Goal: Task Accomplishment & Management: Manage account settings

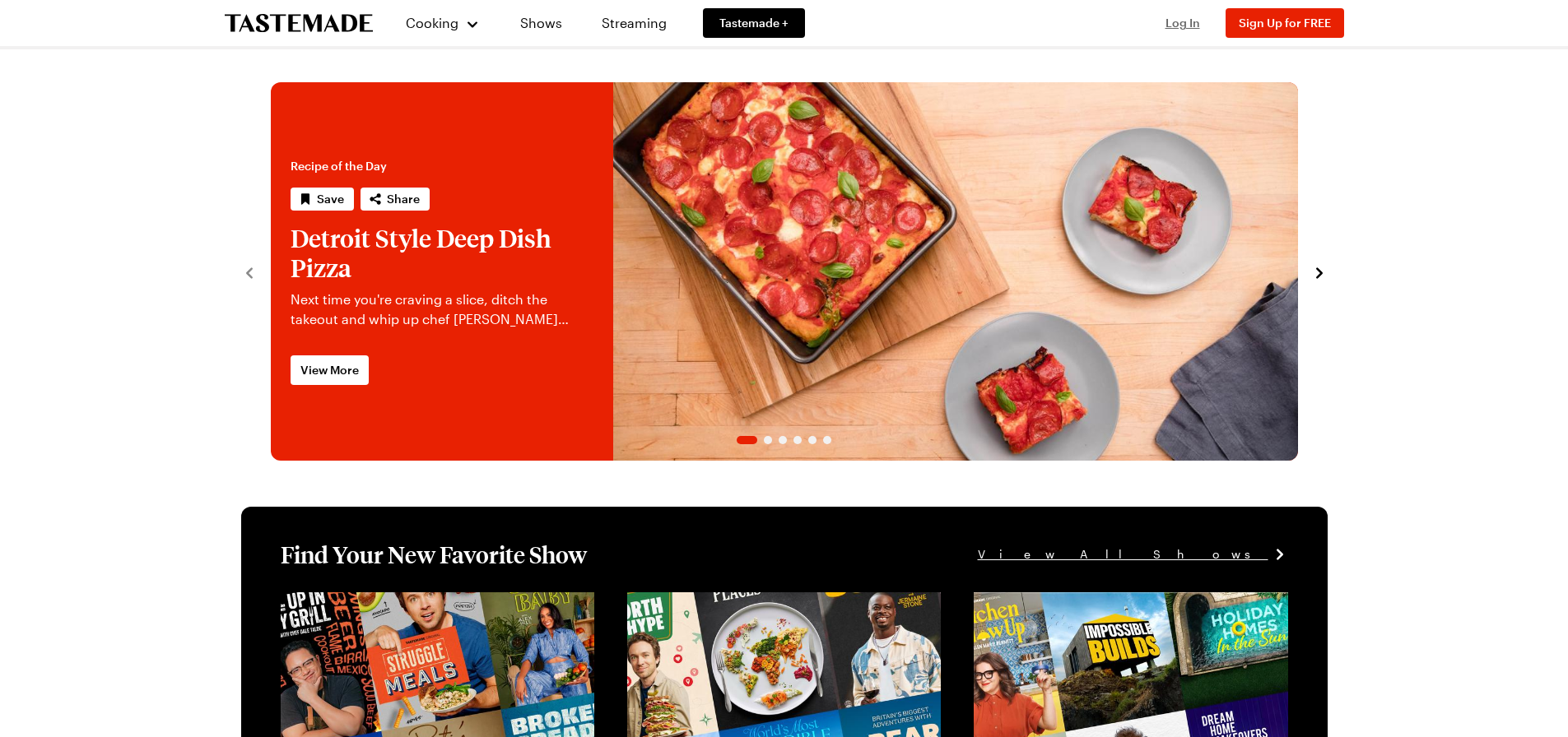
click at [1177, 22] on span "Log In" at bounding box center [1182, 23] width 35 height 14
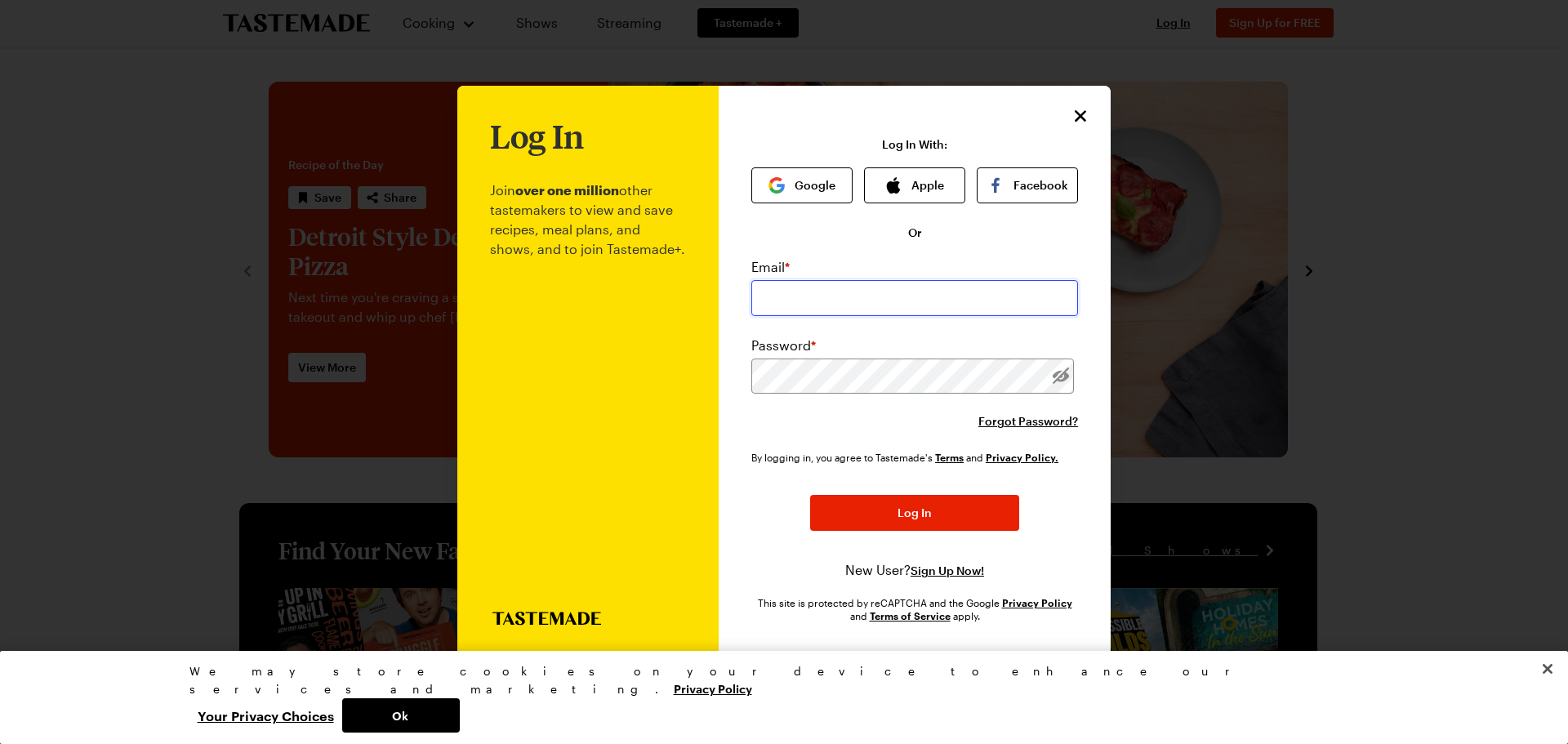
click at [831, 283] on input "email" at bounding box center [914, 298] width 327 height 36
type input "[EMAIL_ADDRESS][DOMAIN_NAME]"
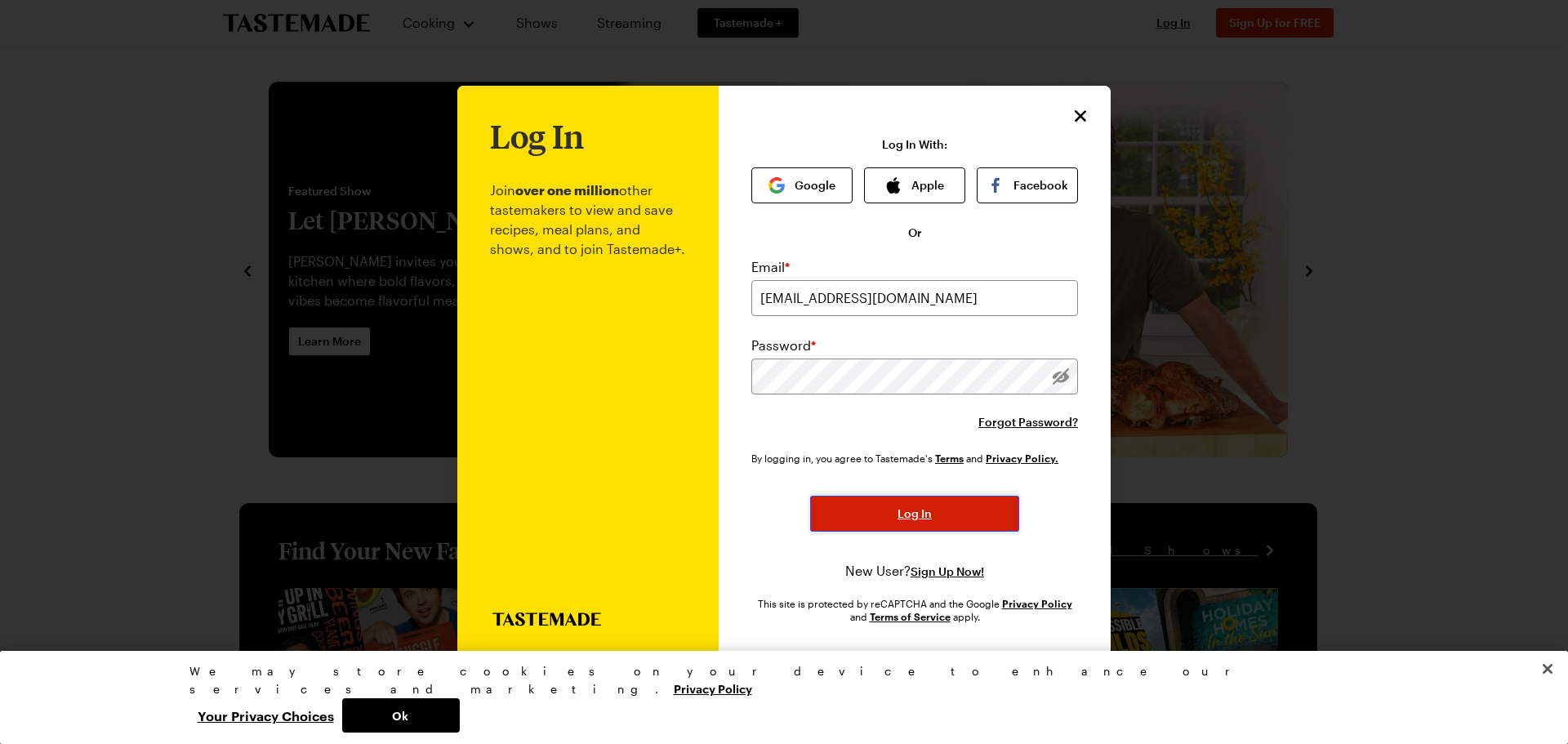
click at [922, 504] on button "Log In" at bounding box center [914, 514] width 209 height 36
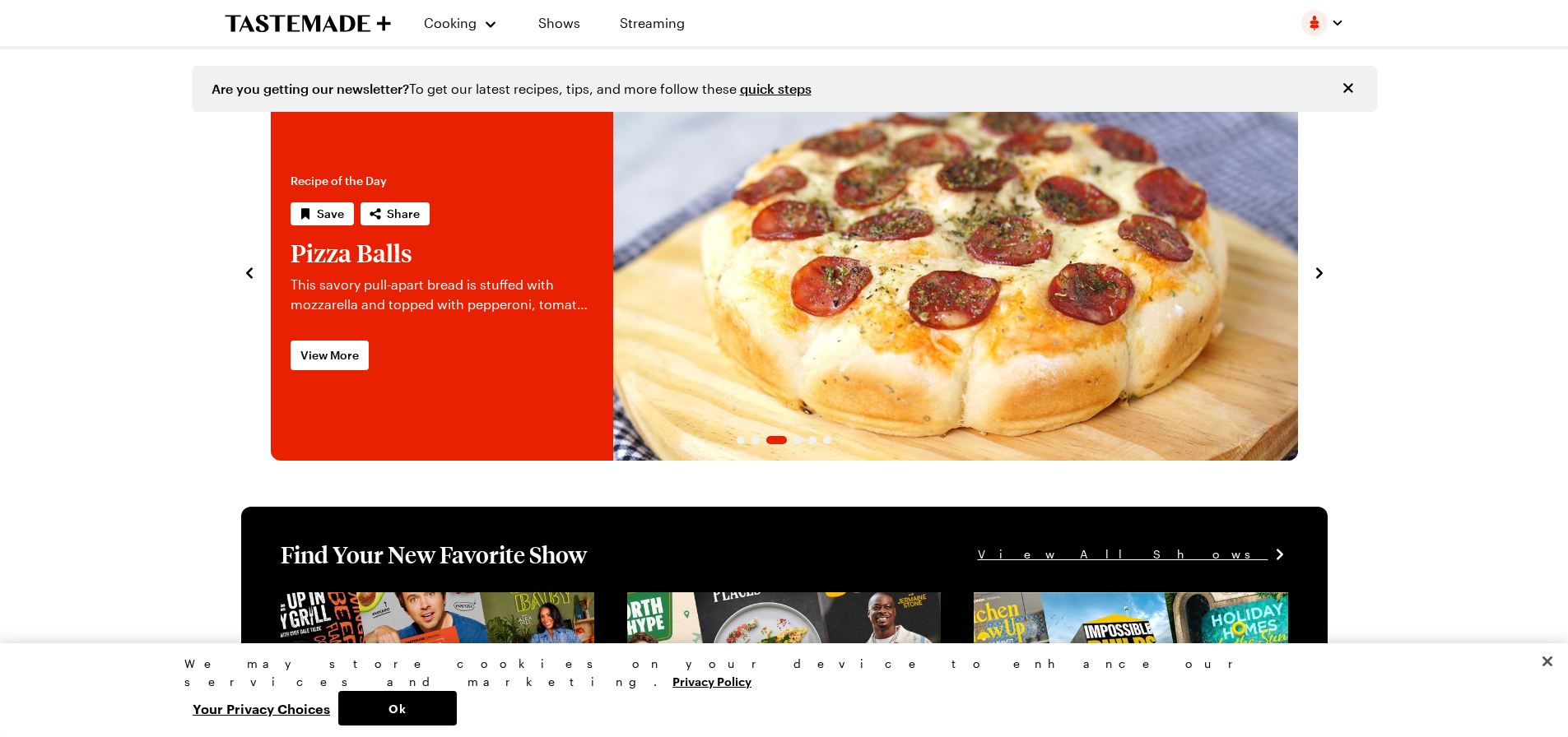
scroll to position [576, 0]
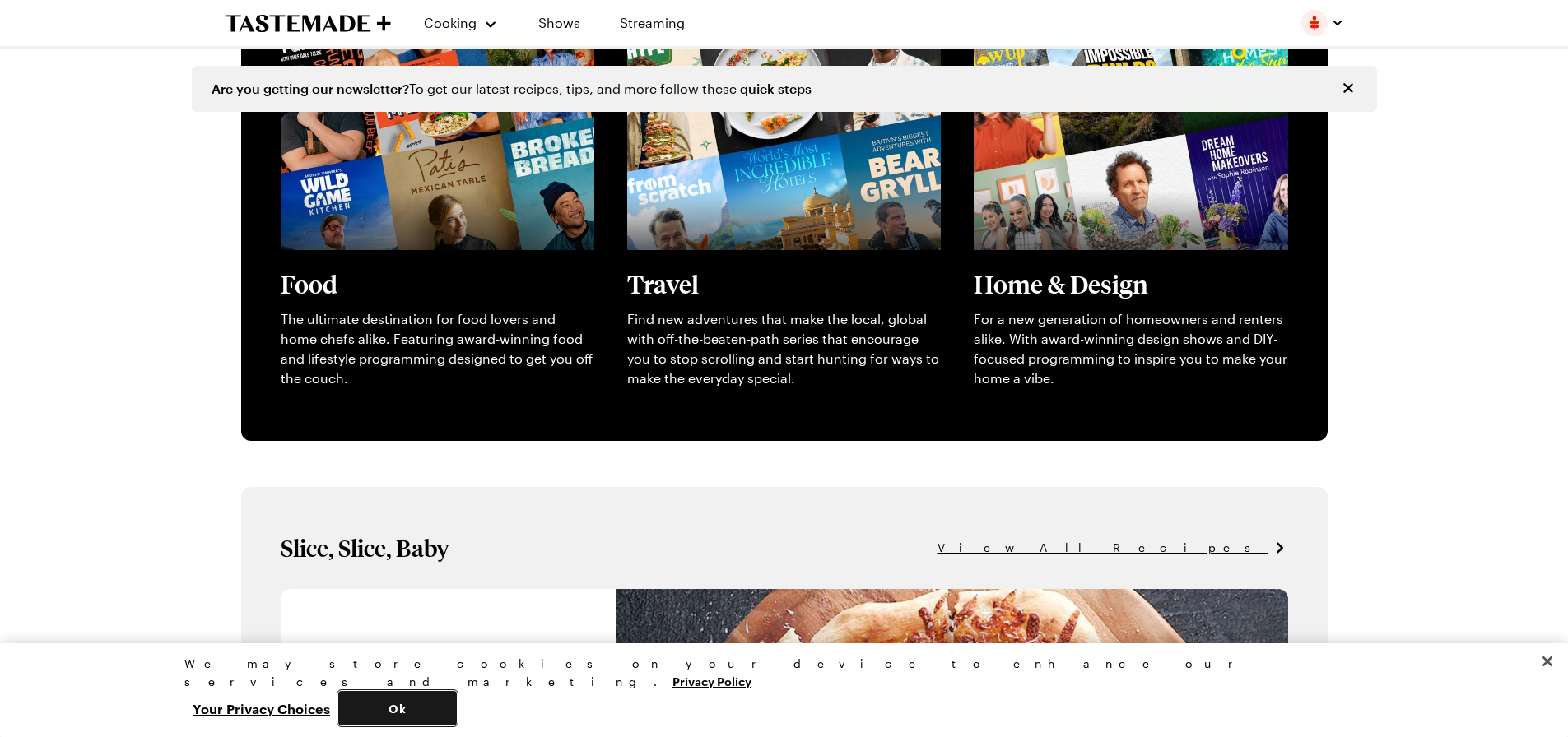
click at [456, 699] on button "Ok" at bounding box center [398, 708] width 119 height 35
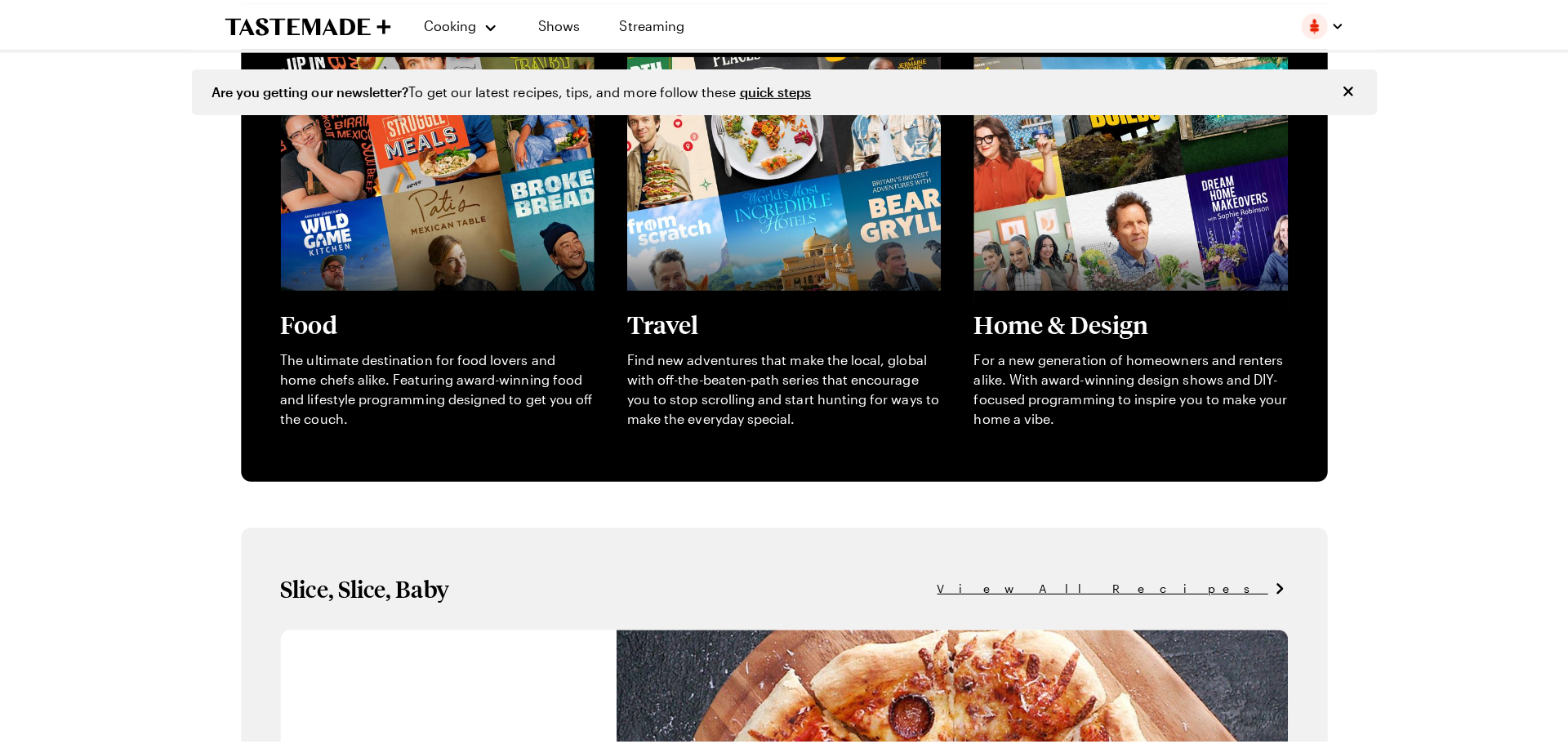
scroll to position [0, 0]
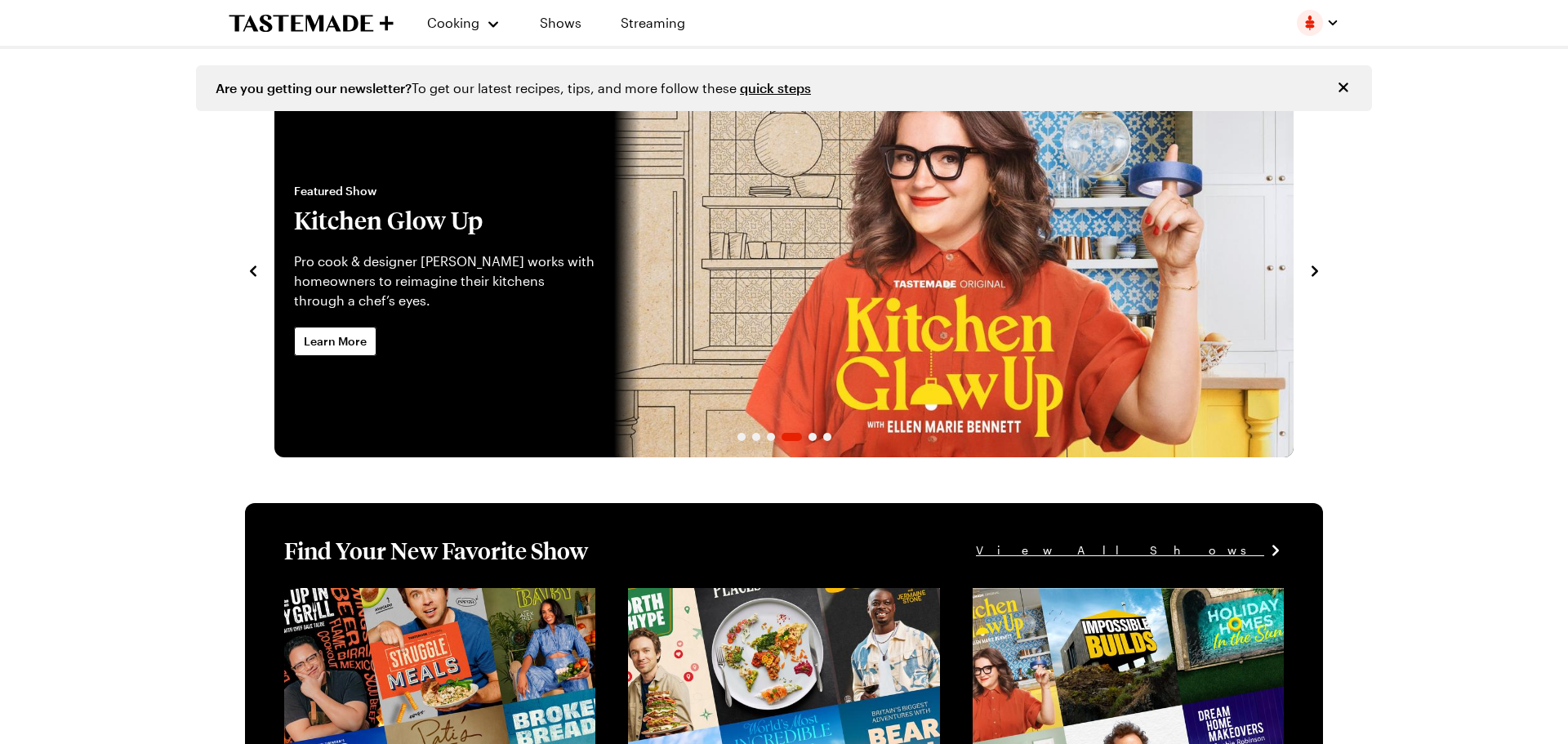
click at [1311, 27] on img "button" at bounding box center [1310, 22] width 26 height 26
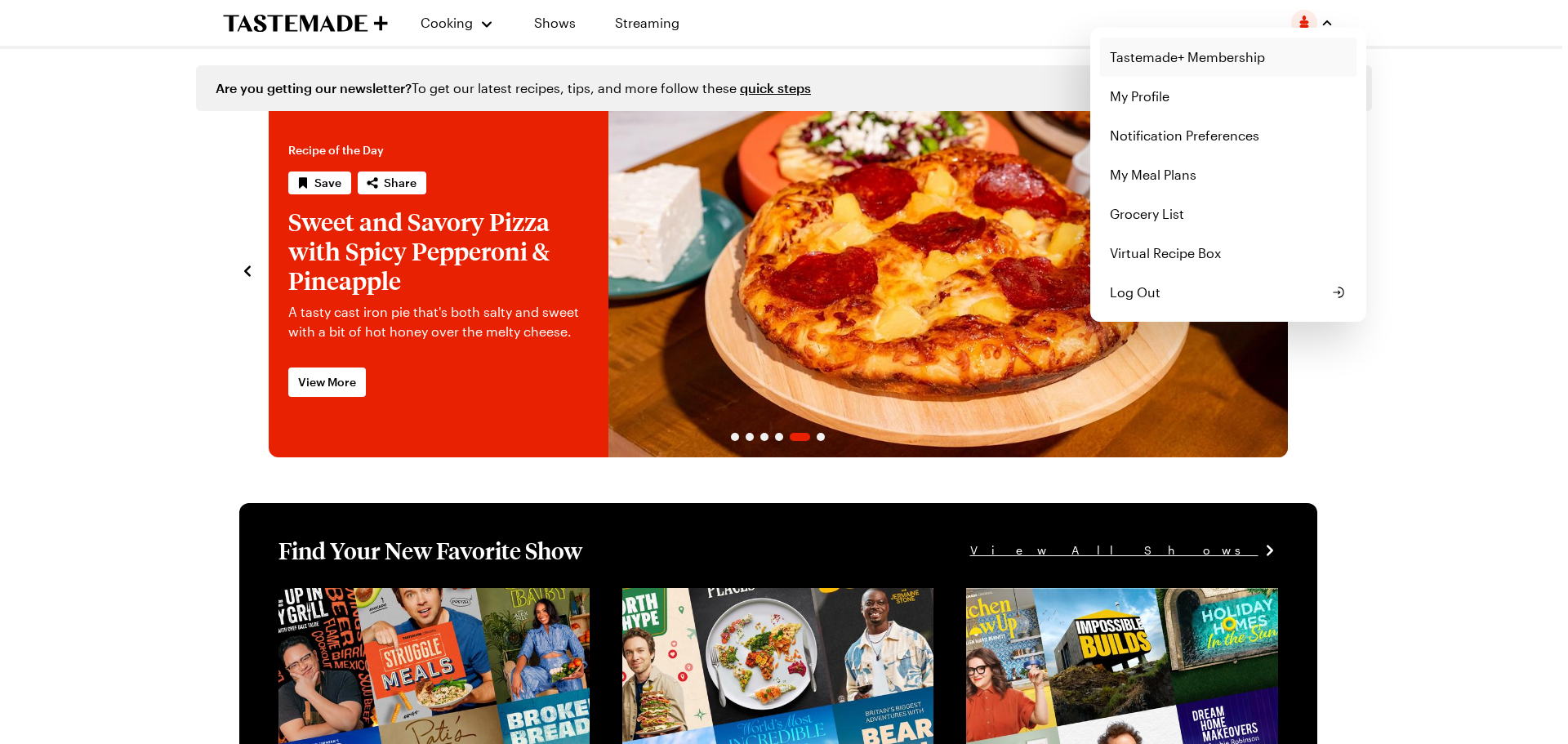
click at [1187, 53] on link "Tastemade+ Membership" at bounding box center [1228, 57] width 256 height 39
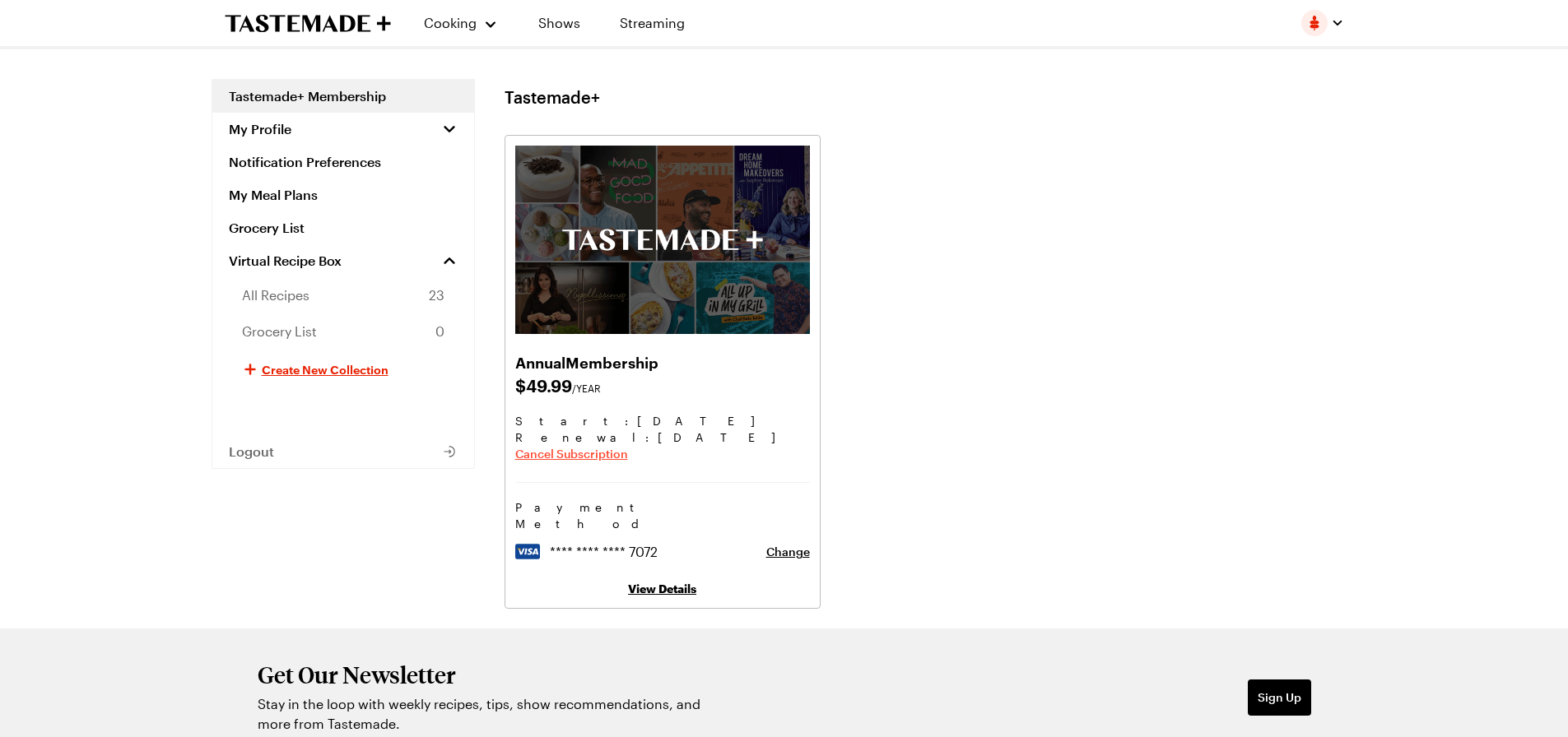
click at [569, 451] on span "Cancel Subscription" at bounding box center [571, 453] width 113 height 16
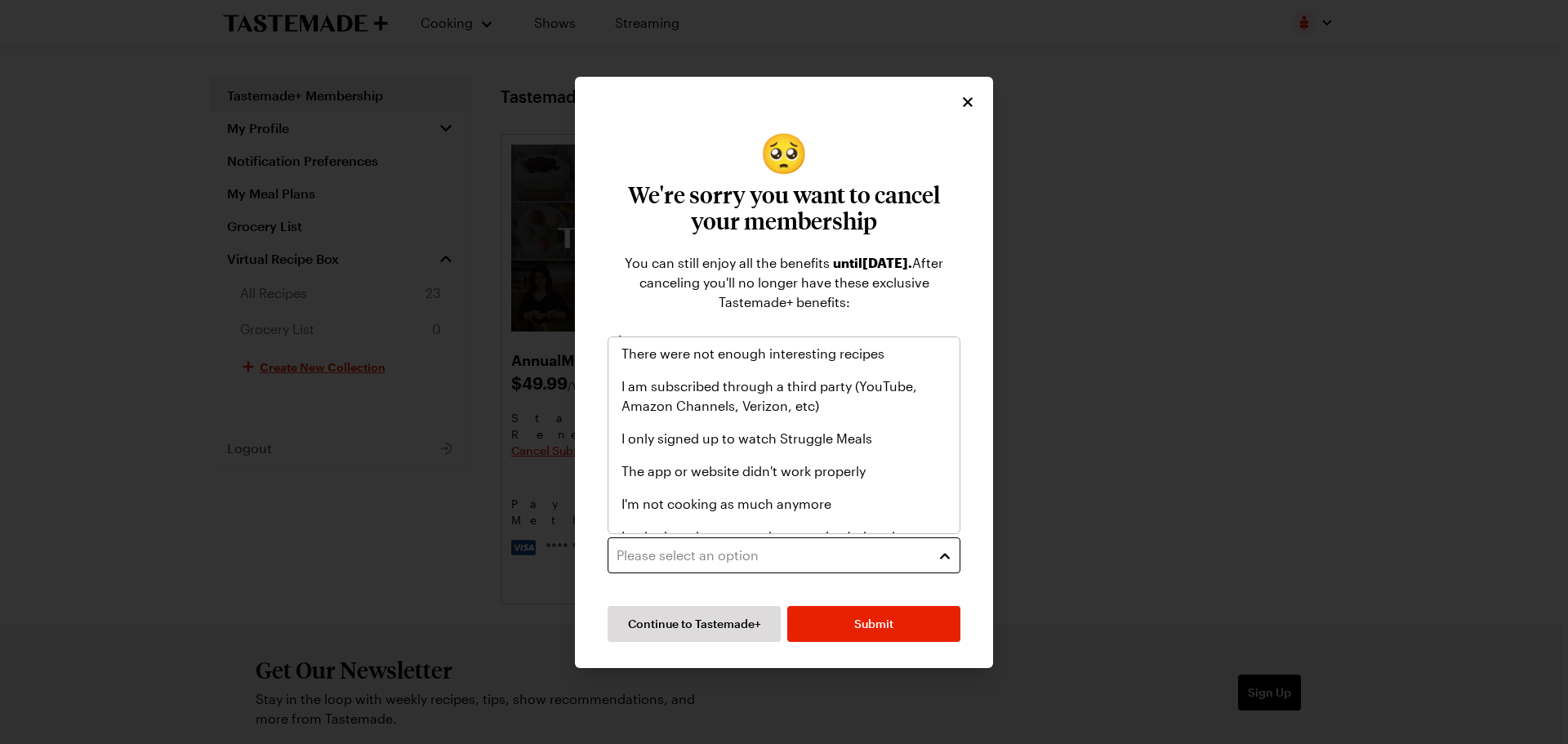
click at [941, 556] on button "Please select an option" at bounding box center [783, 555] width 353 height 36
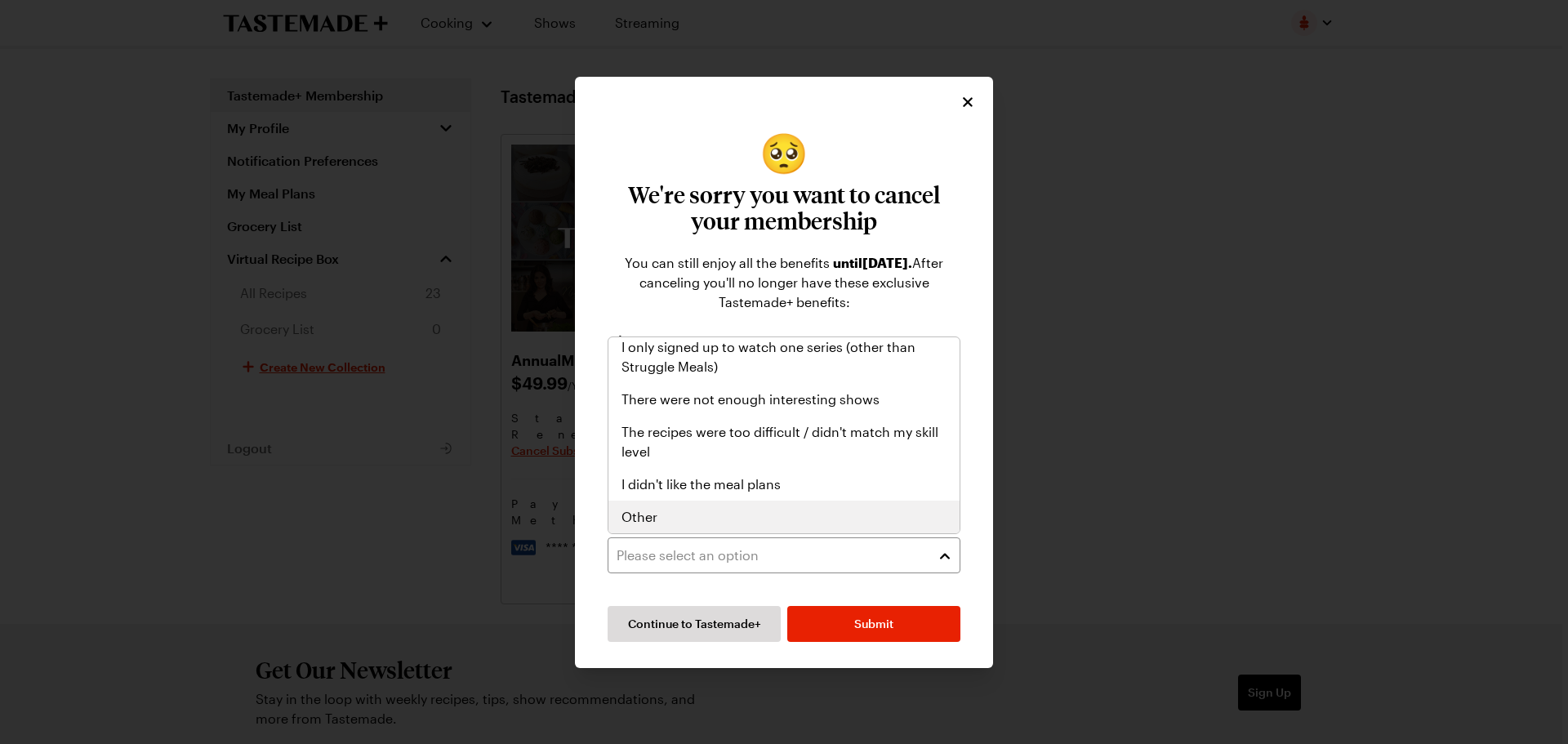
click at [642, 514] on span "Other" at bounding box center [639, 517] width 36 height 20
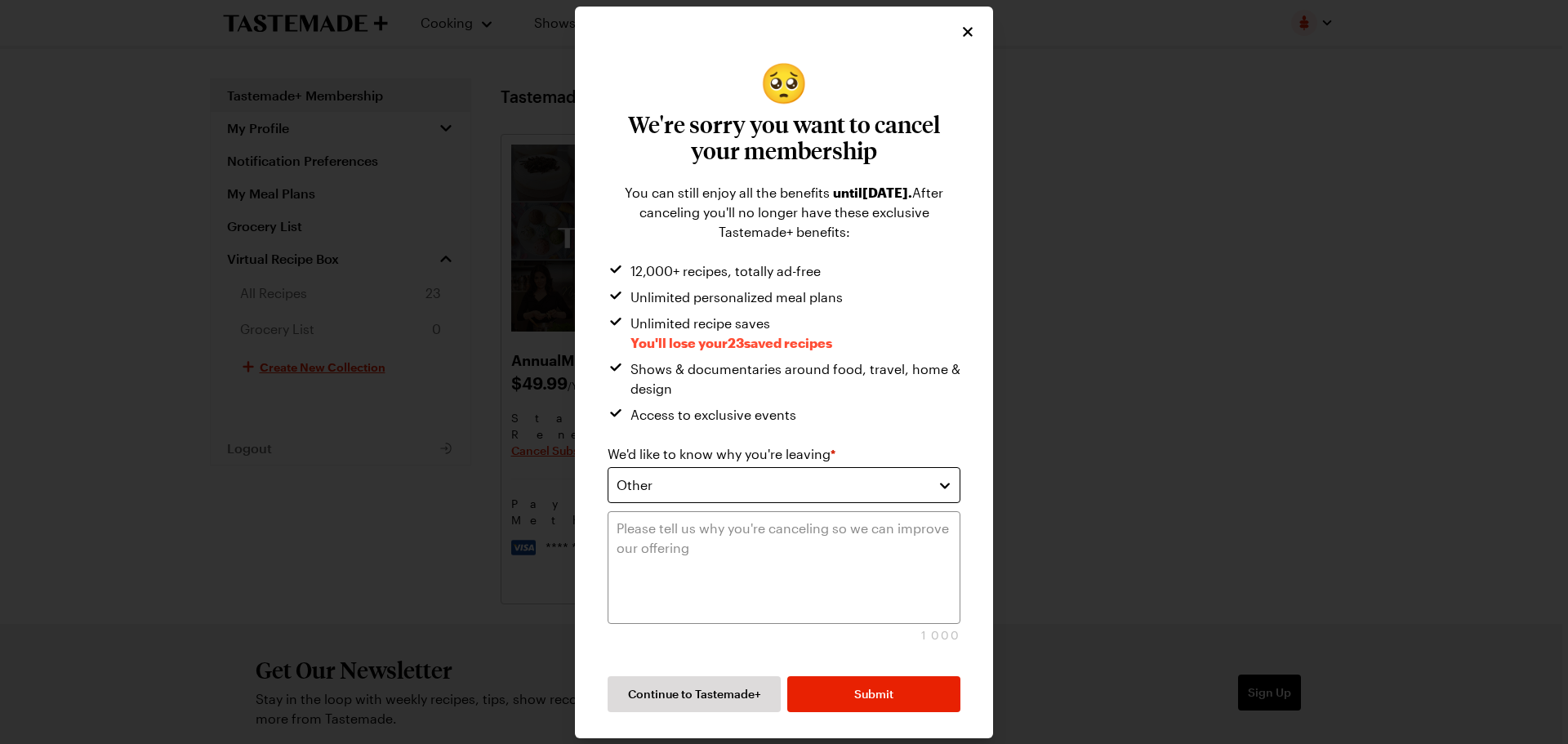
click at [936, 484] on button "Other" at bounding box center [783, 485] width 353 height 36
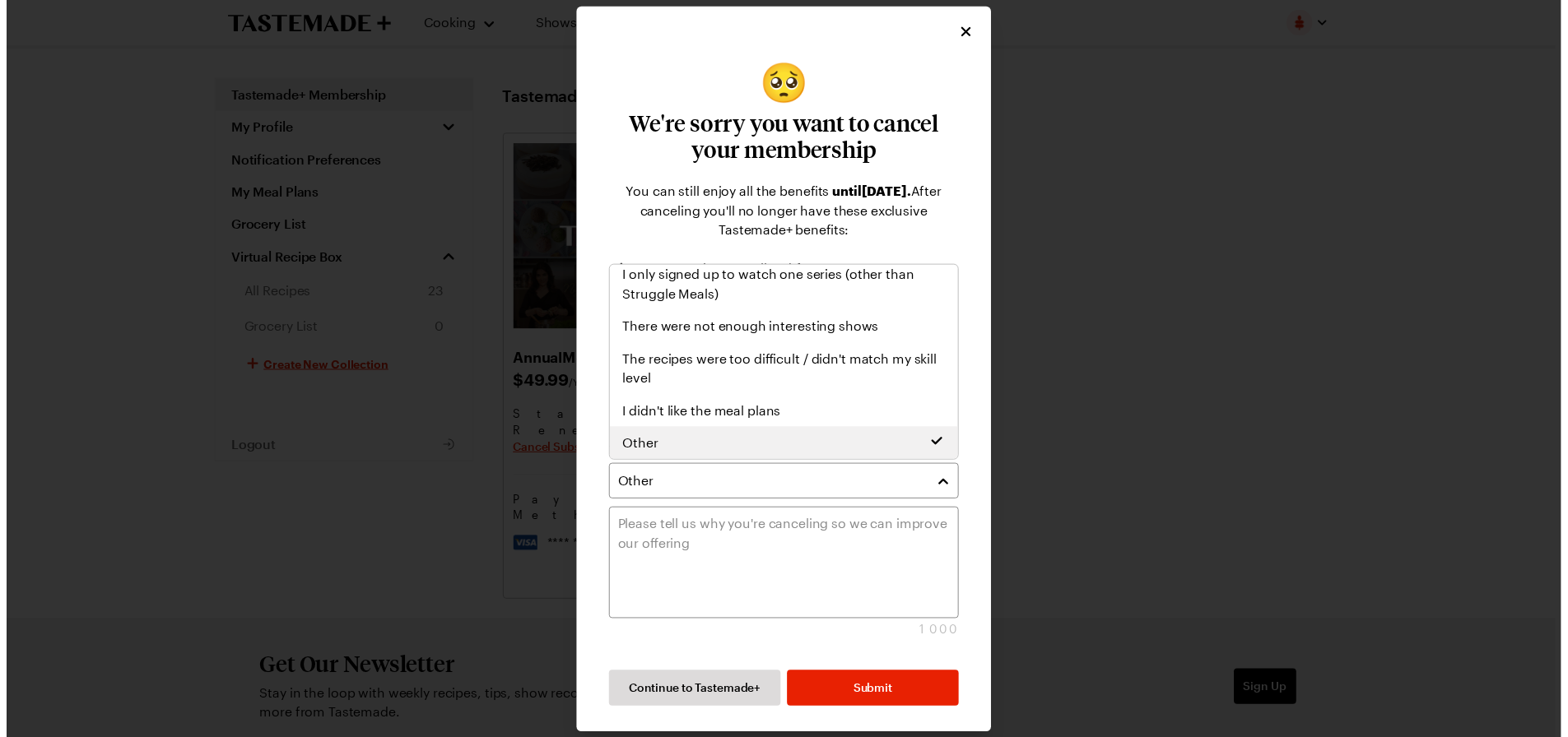
scroll to position [0, 0]
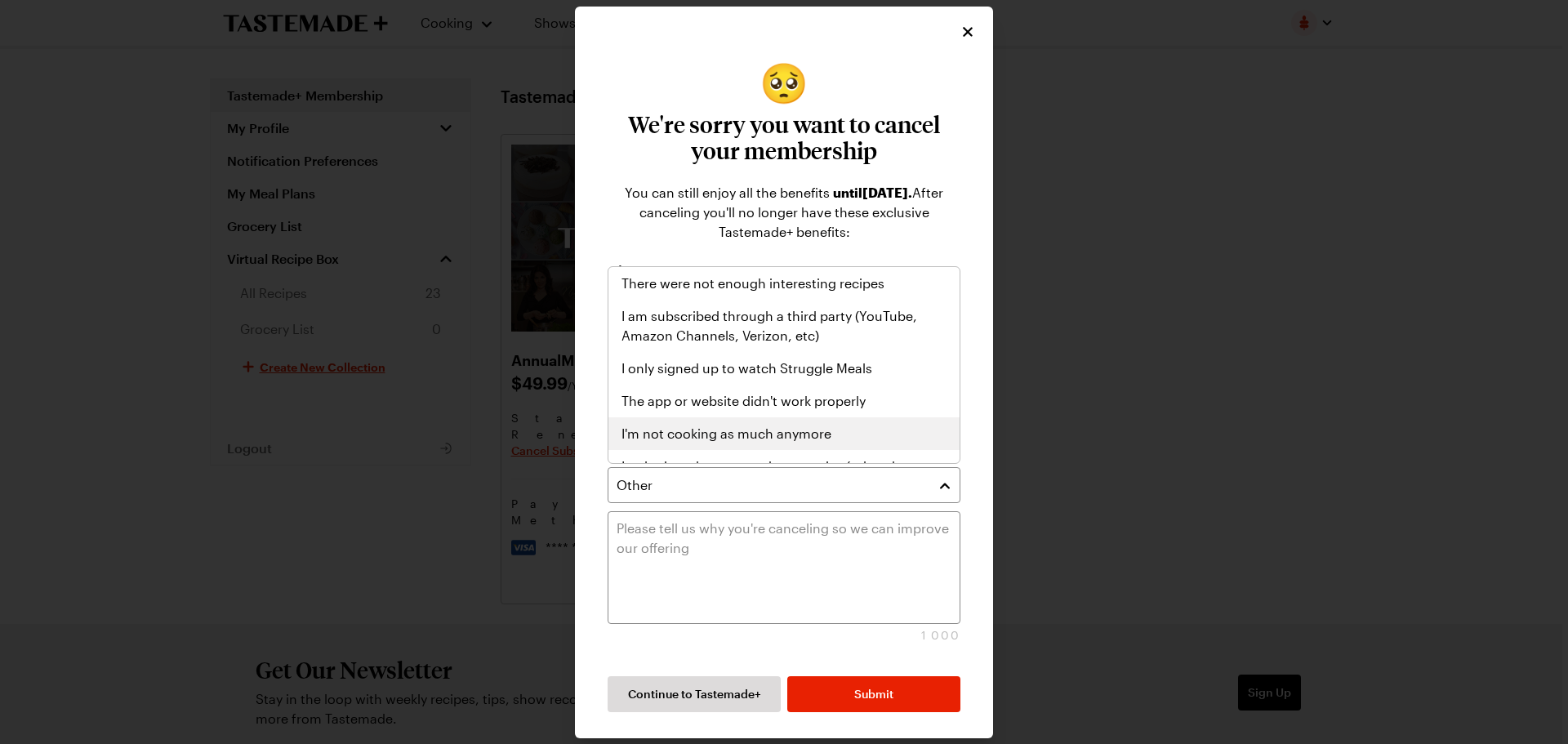
click at [803, 433] on span "I'm not cooking as much anymore" at bounding box center [726, 433] width 210 height 20
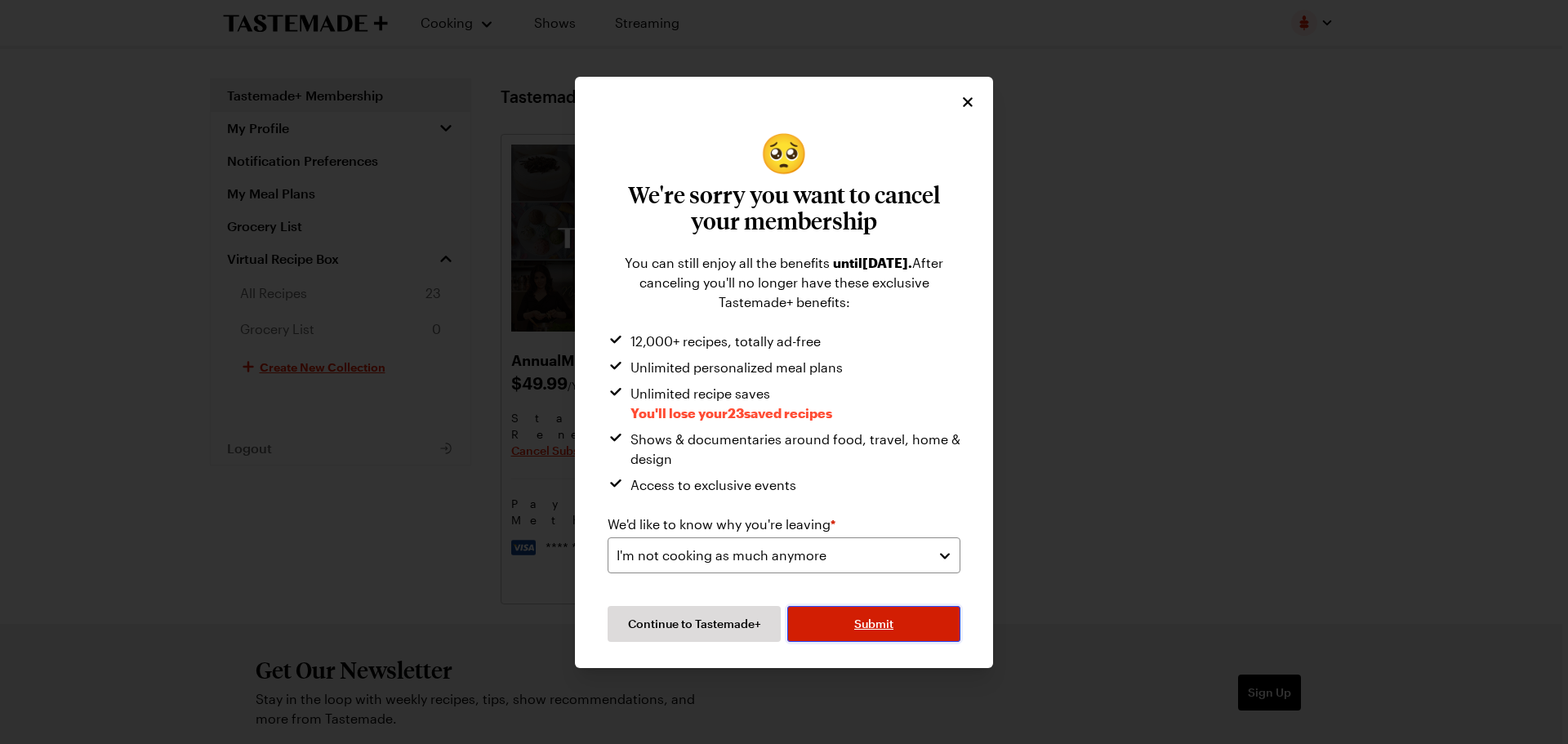
click at [878, 617] on span "Submit" at bounding box center [874, 623] width 39 height 16
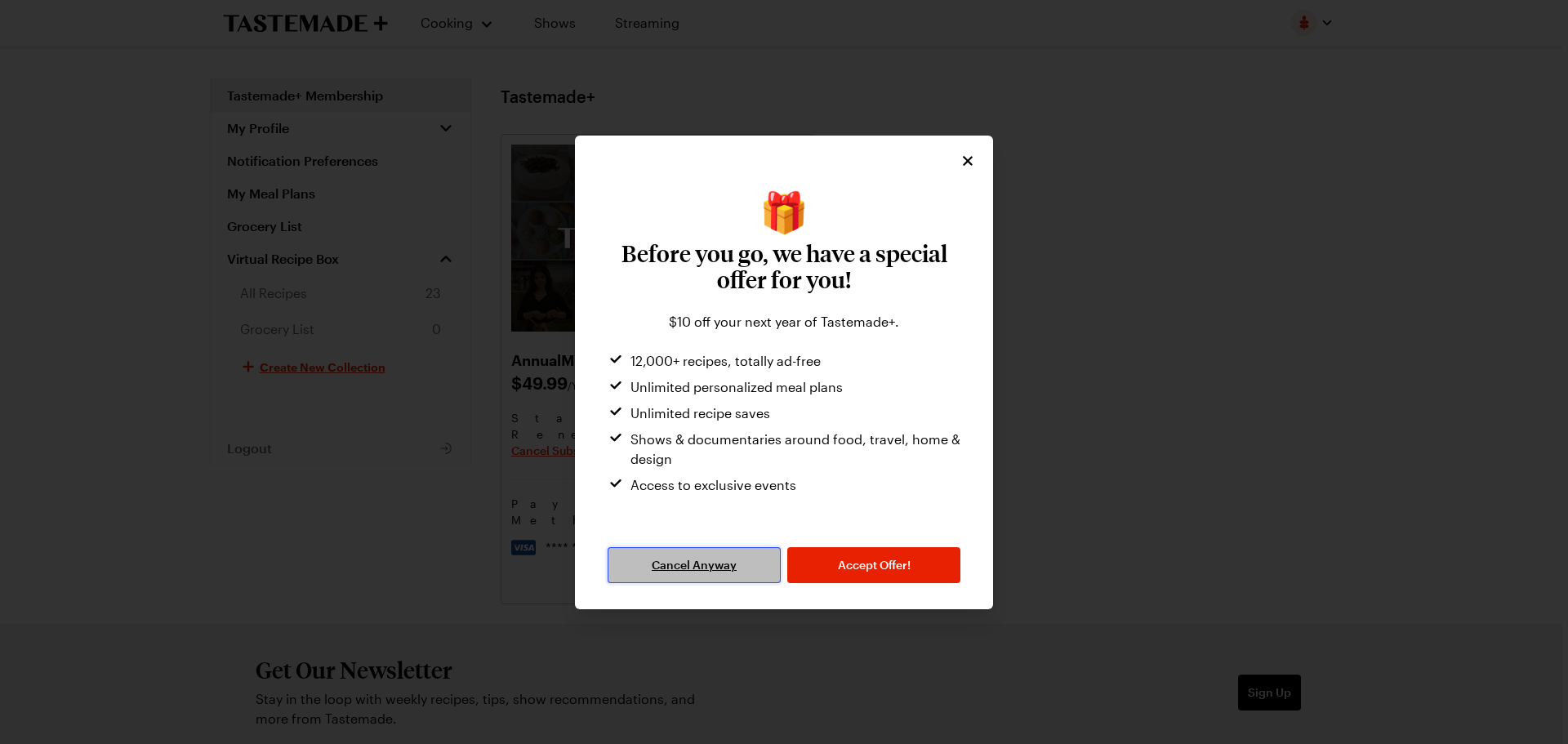
click at [697, 557] on span "Cancel Anyway" at bounding box center [694, 564] width 85 height 16
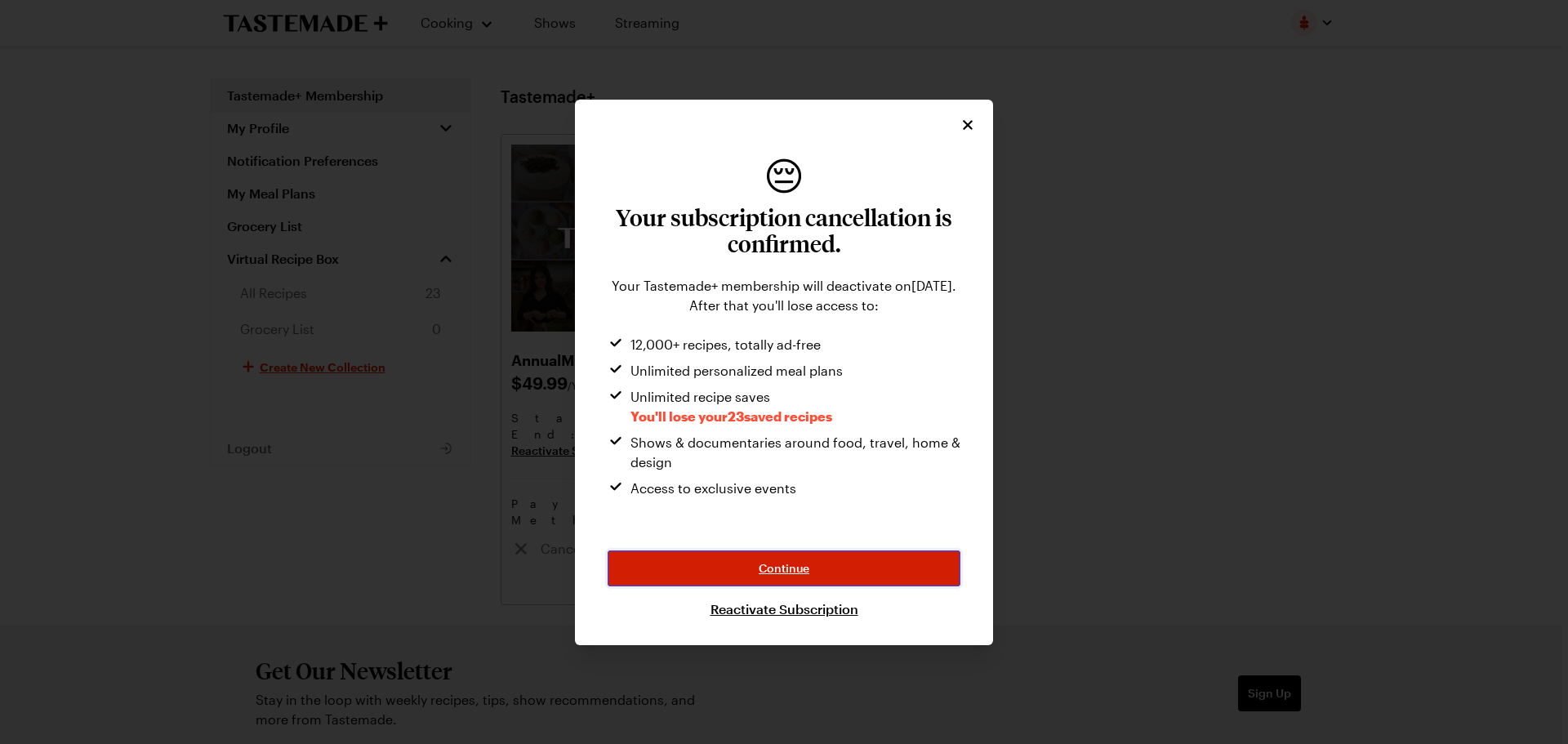
click at [774, 569] on span "Continue" at bounding box center [784, 568] width 51 height 16
